Goal: Check status: Verify the current state of an ongoing process or item

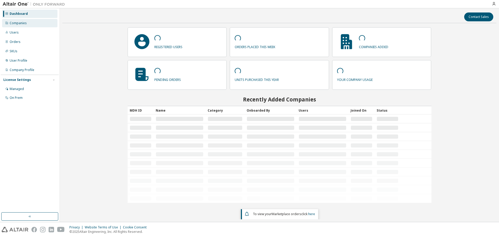
click at [23, 23] on div "Companies" at bounding box center [18, 23] width 17 height 4
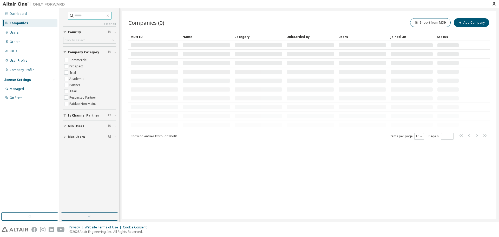
click at [86, 15] on input "text" at bounding box center [89, 15] width 31 height 5
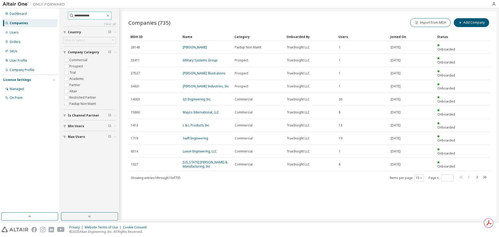
type input "**********"
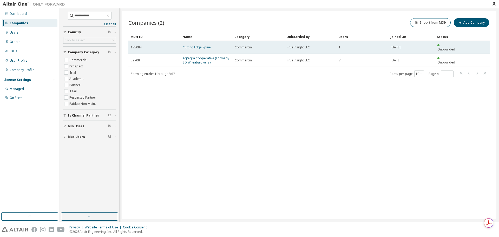
click at [203, 45] on link "Cutting Edge Spine" at bounding box center [197, 47] width 28 height 4
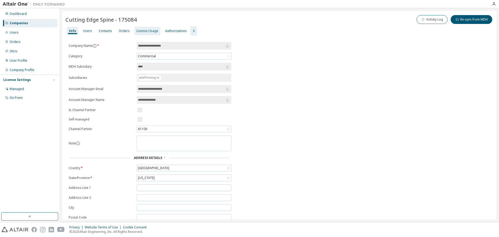
click at [137, 32] on div "License Usage" at bounding box center [147, 31] width 22 height 4
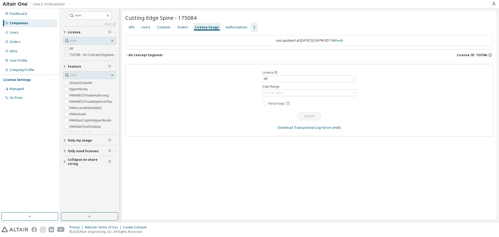
click at [128, 54] on icon "button" at bounding box center [126, 55] width 3 height 3
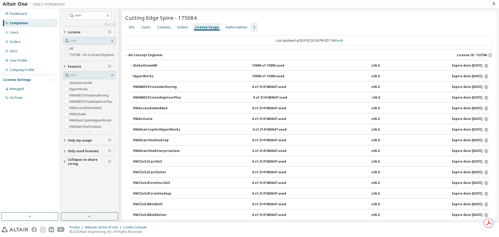
click at [133, 65] on icon "button" at bounding box center [131, 65] width 3 height 3
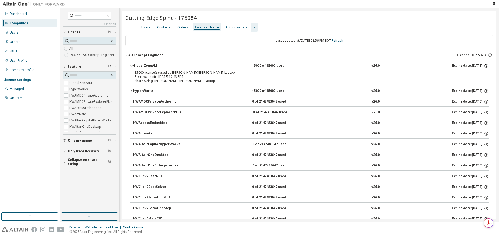
click at [484, 67] on icon "button" at bounding box center [486, 65] width 5 height 5
